Goal: Contribute content

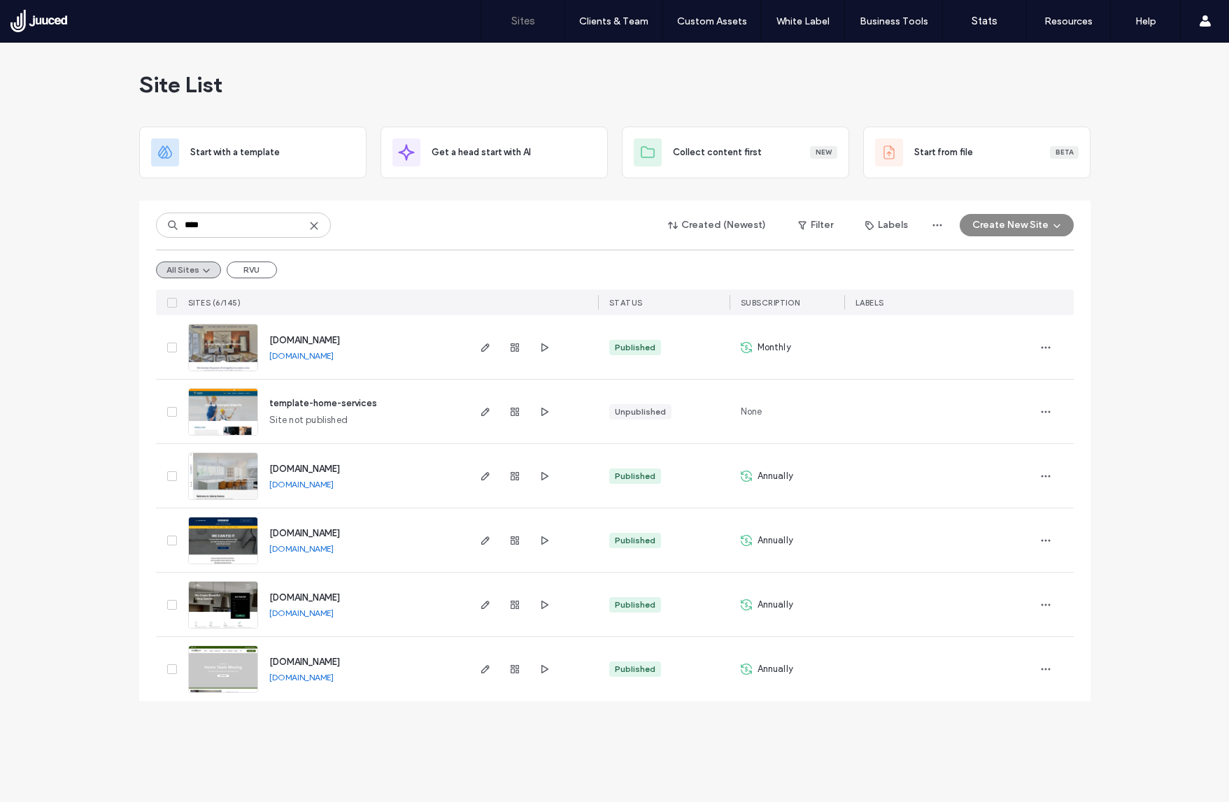
type input "****"
click at [340, 662] on span "[DOMAIN_NAME]" at bounding box center [304, 662] width 71 height 10
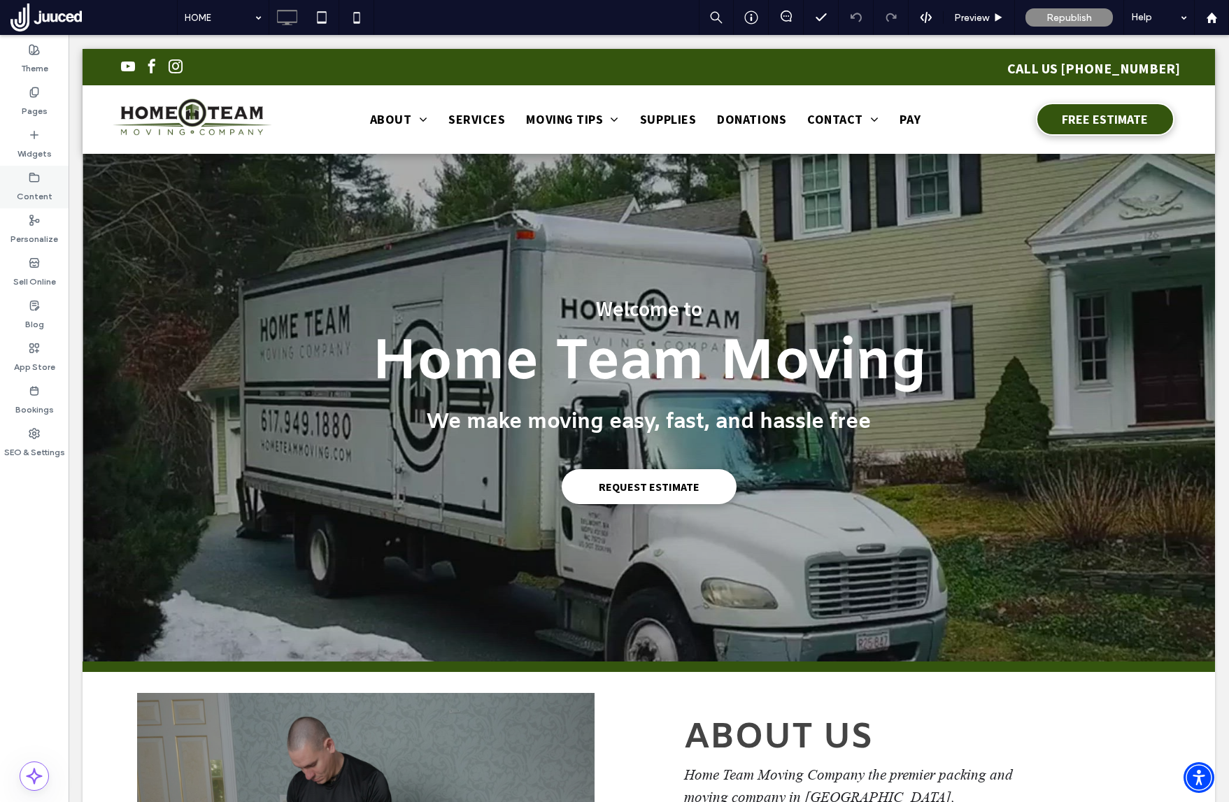
click at [38, 185] on label "Content" at bounding box center [35, 193] width 36 height 20
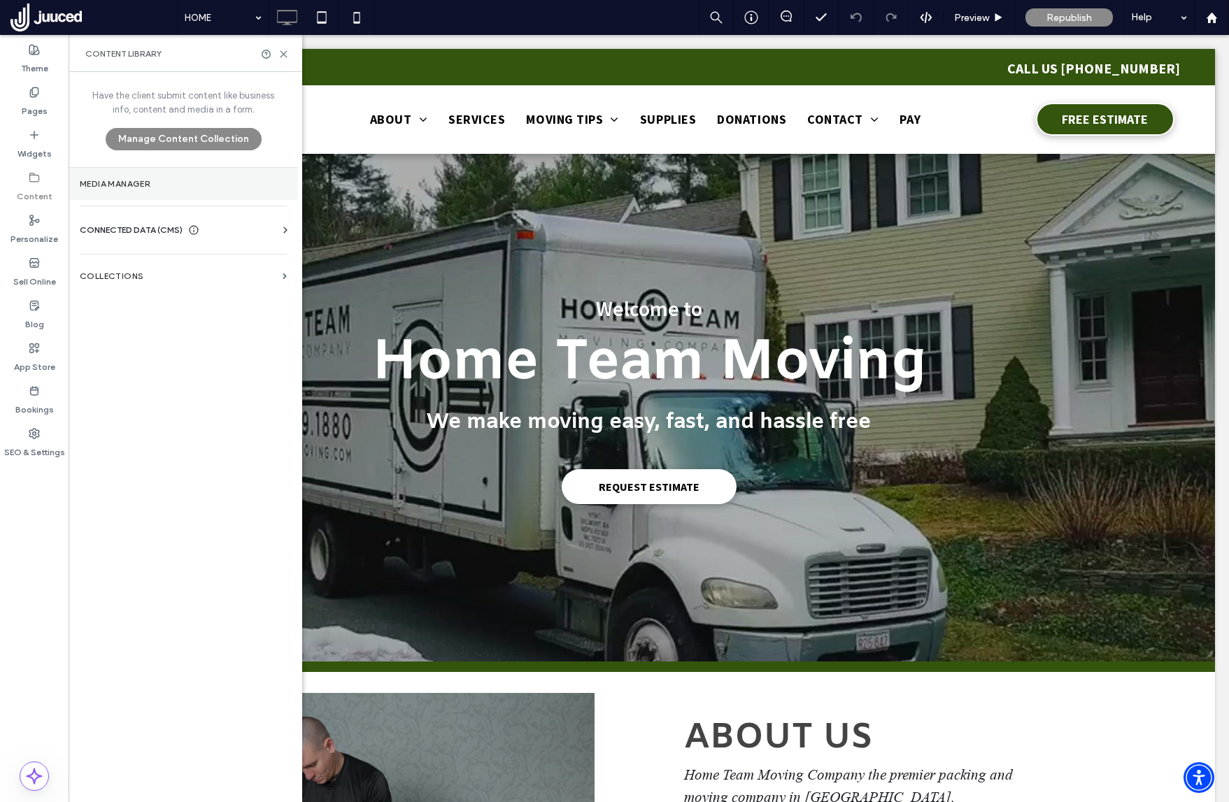
click at [150, 189] on section "Media Manager" at bounding box center [183, 184] width 229 height 32
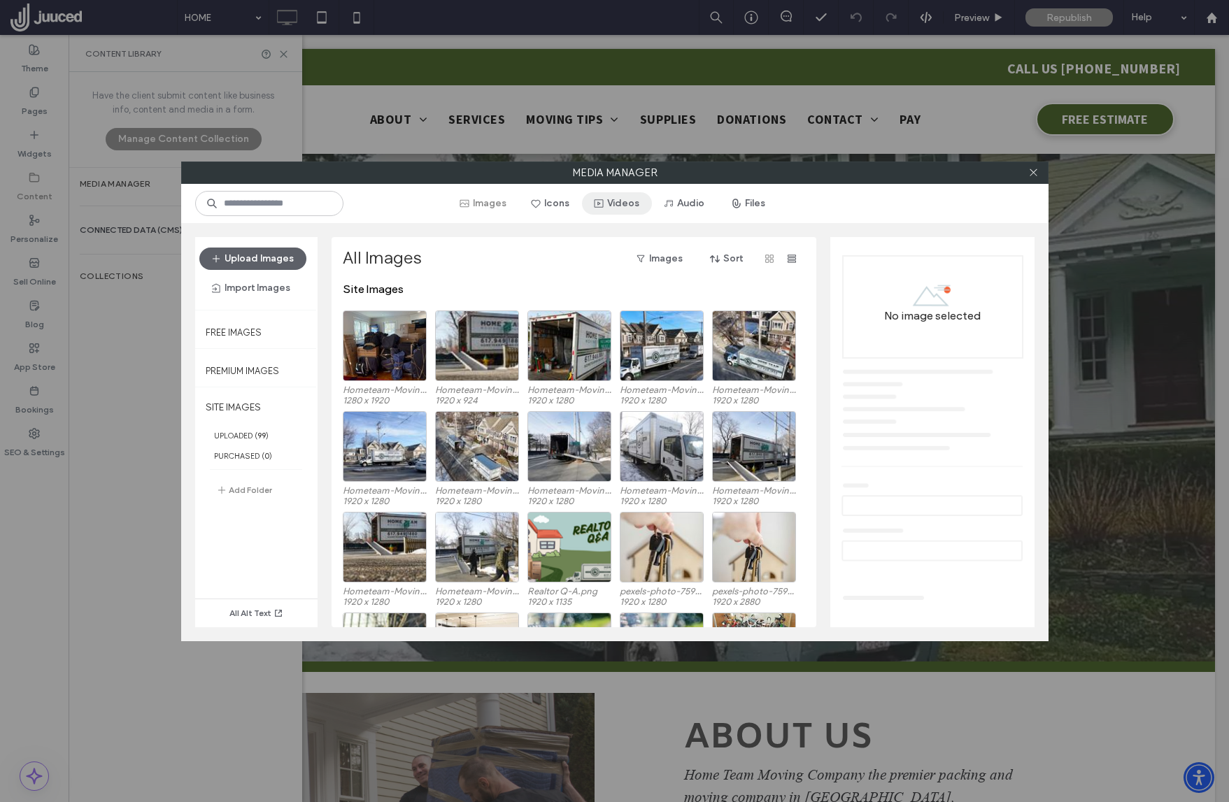
click at [620, 207] on button "Videos" at bounding box center [617, 203] width 70 height 22
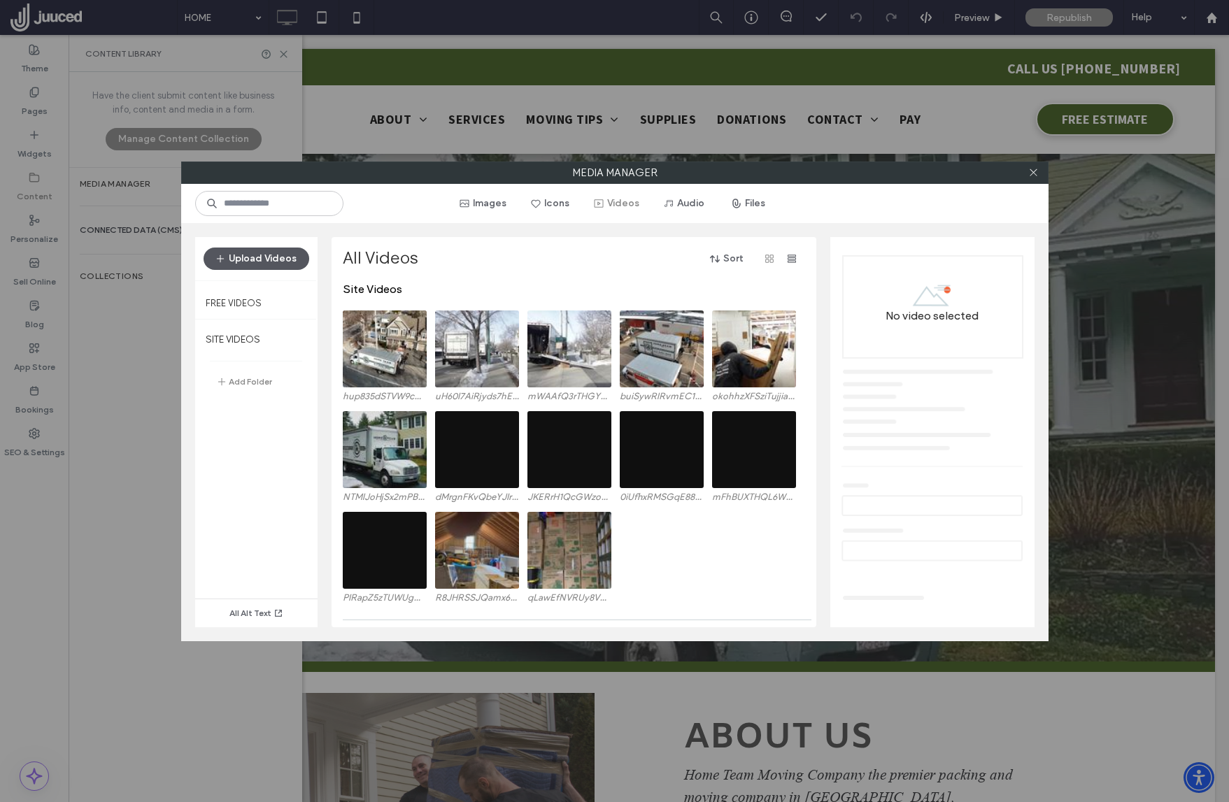
click at [271, 260] on button "Upload Videos" at bounding box center [257, 259] width 106 height 22
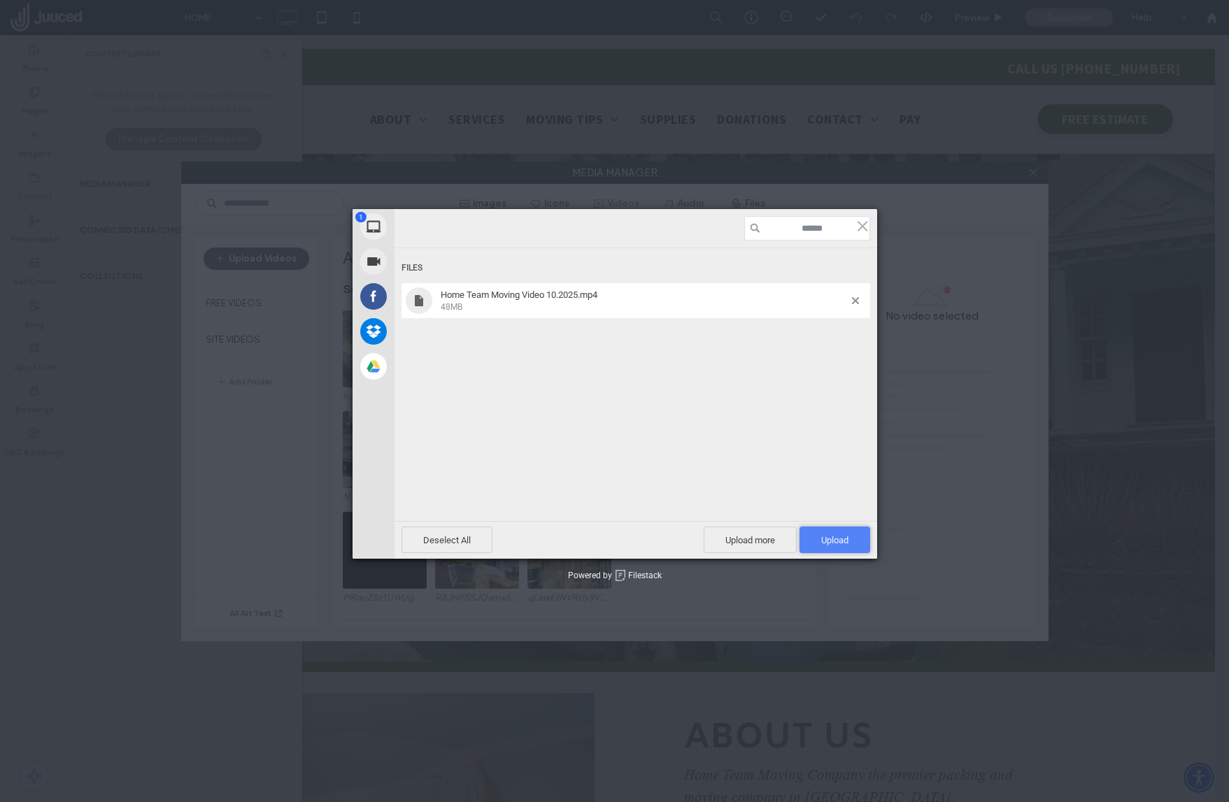
click at [850, 538] on span "Upload 1" at bounding box center [834, 540] width 71 height 27
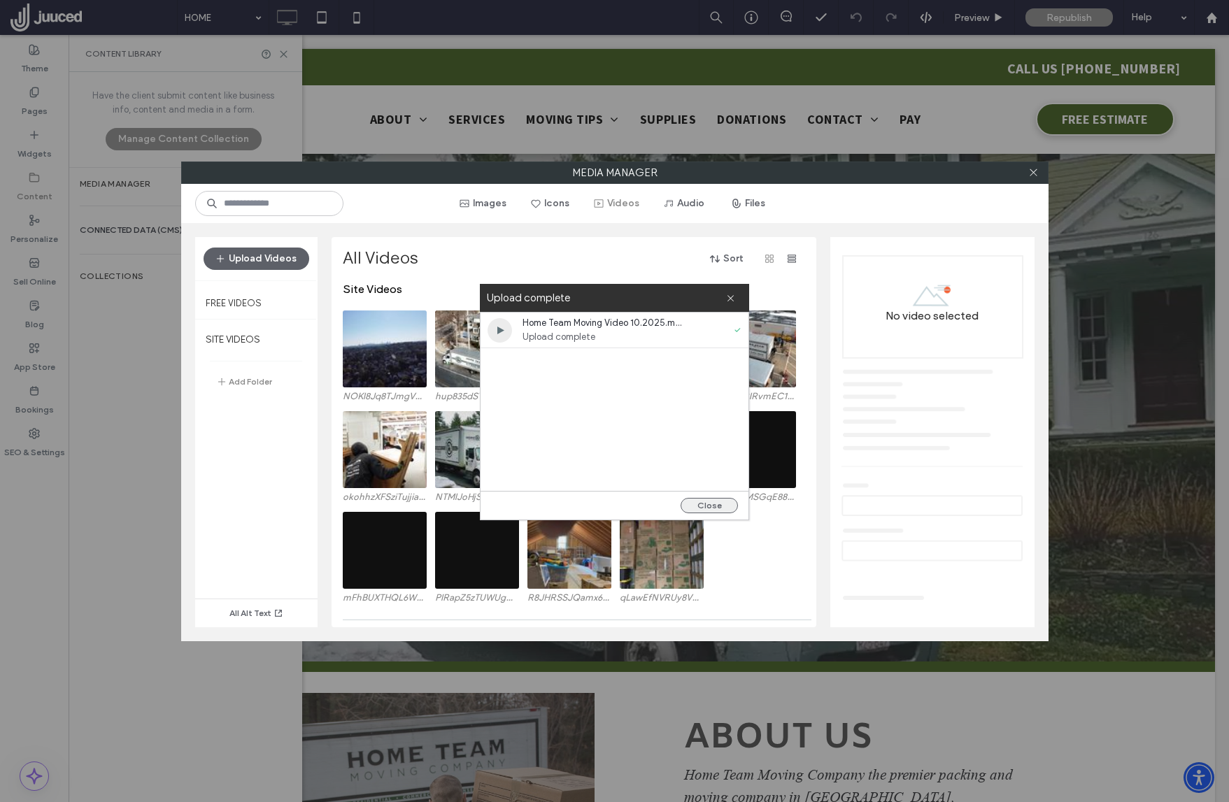
click at [713, 514] on div "Close" at bounding box center [614, 505] width 268 height 29
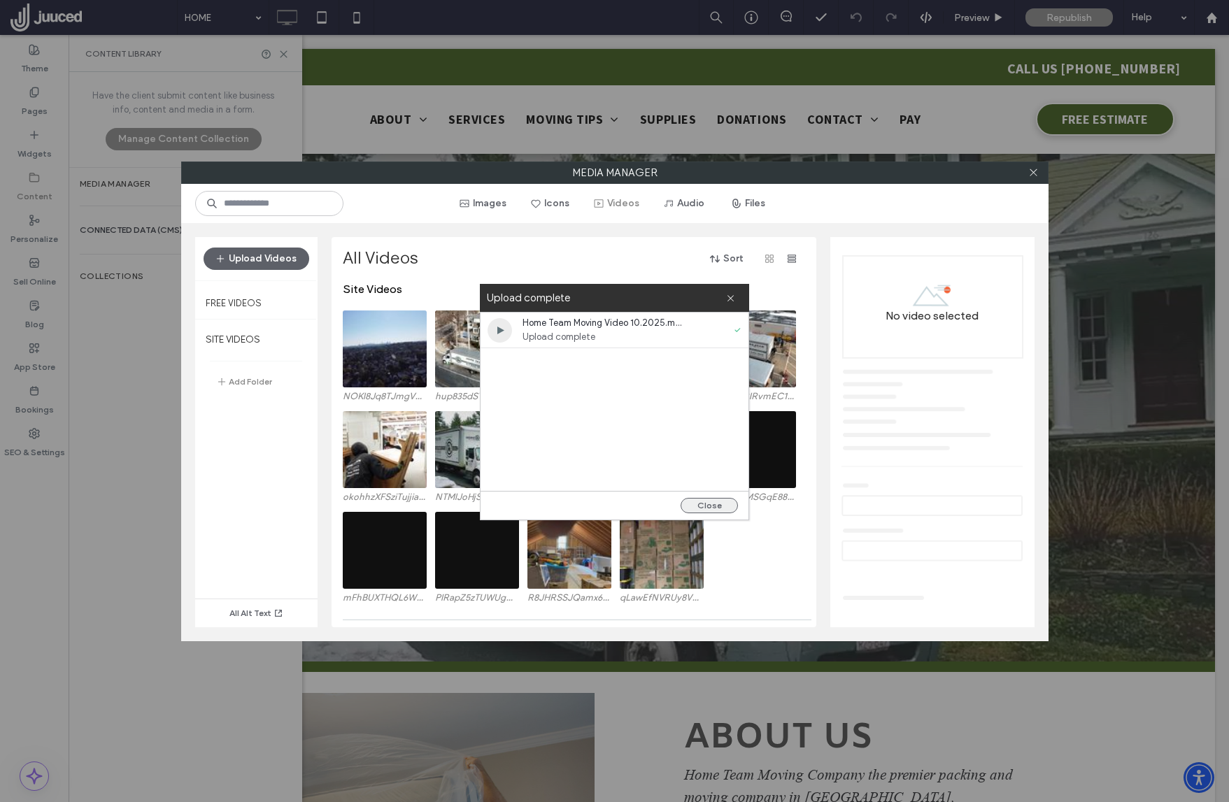
click at [716, 508] on button "Close" at bounding box center [708, 505] width 57 height 15
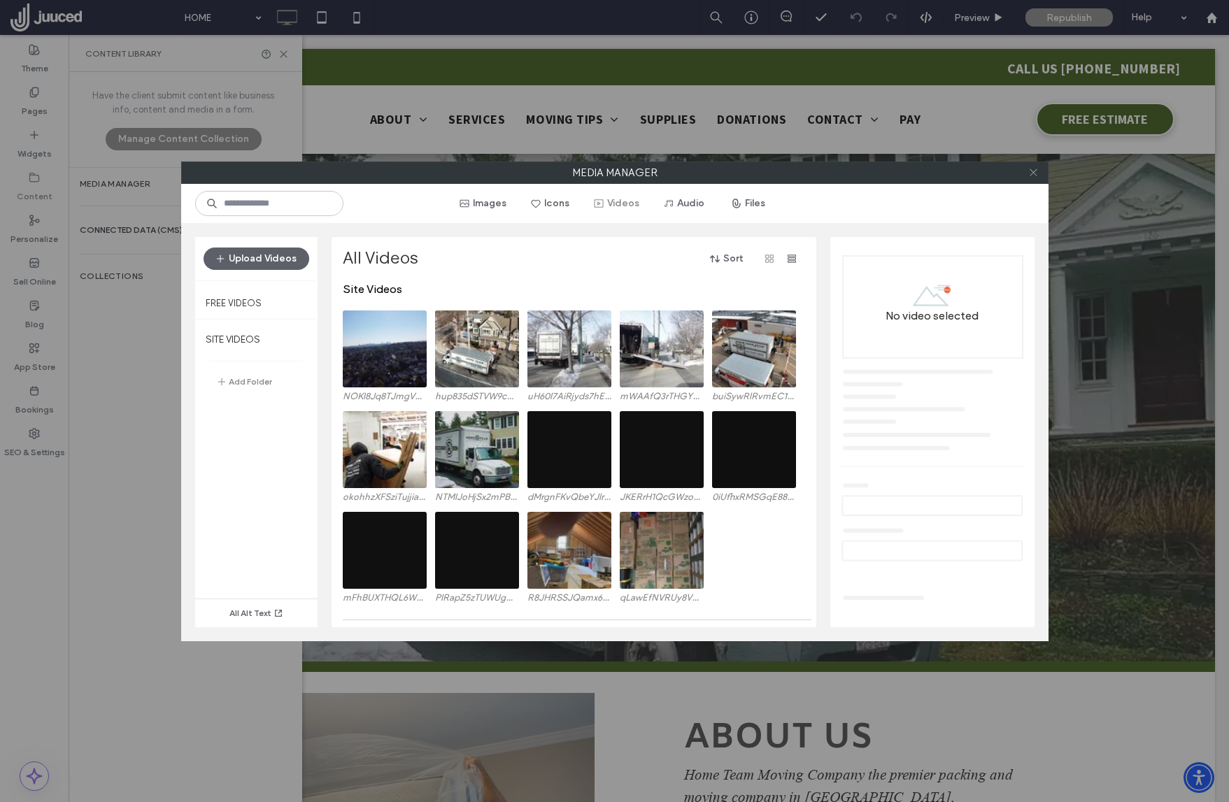
click at [1031, 173] on icon at bounding box center [1033, 172] width 10 height 10
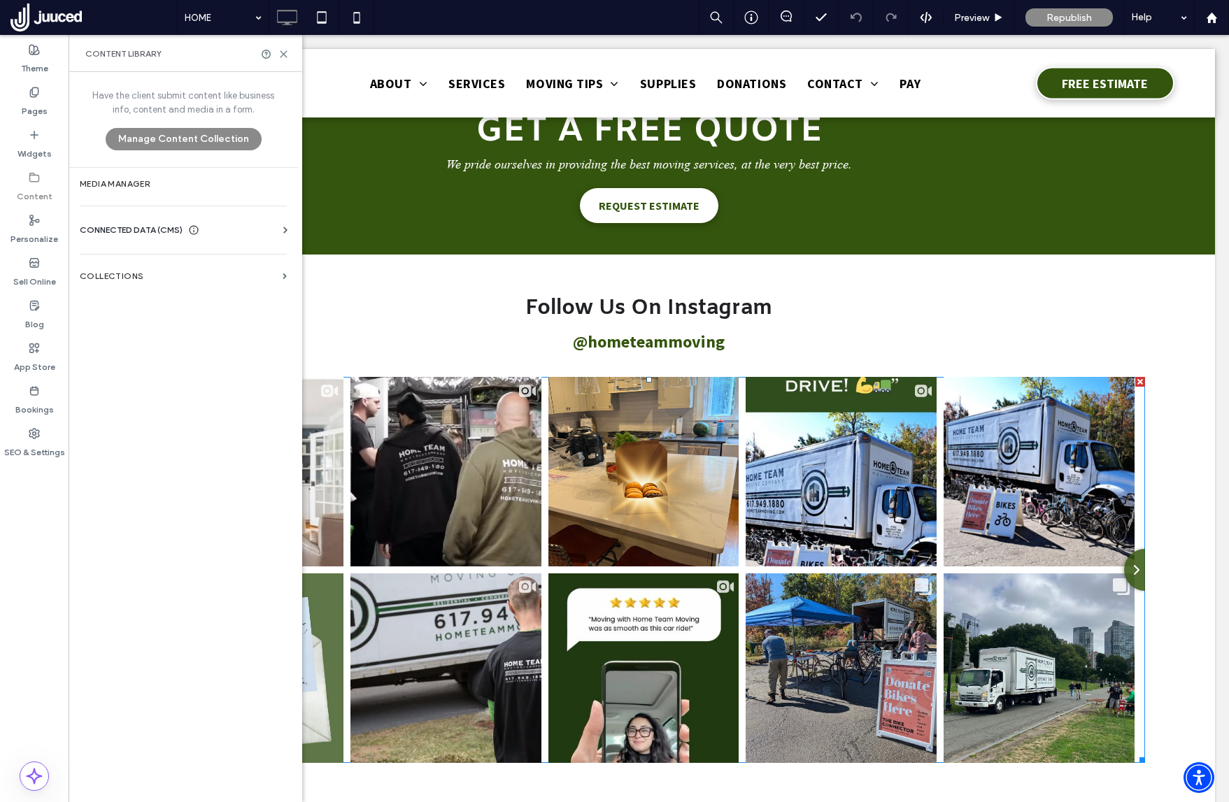
scroll to position [1727, 0]
